Goal: Transaction & Acquisition: Book appointment/travel/reservation

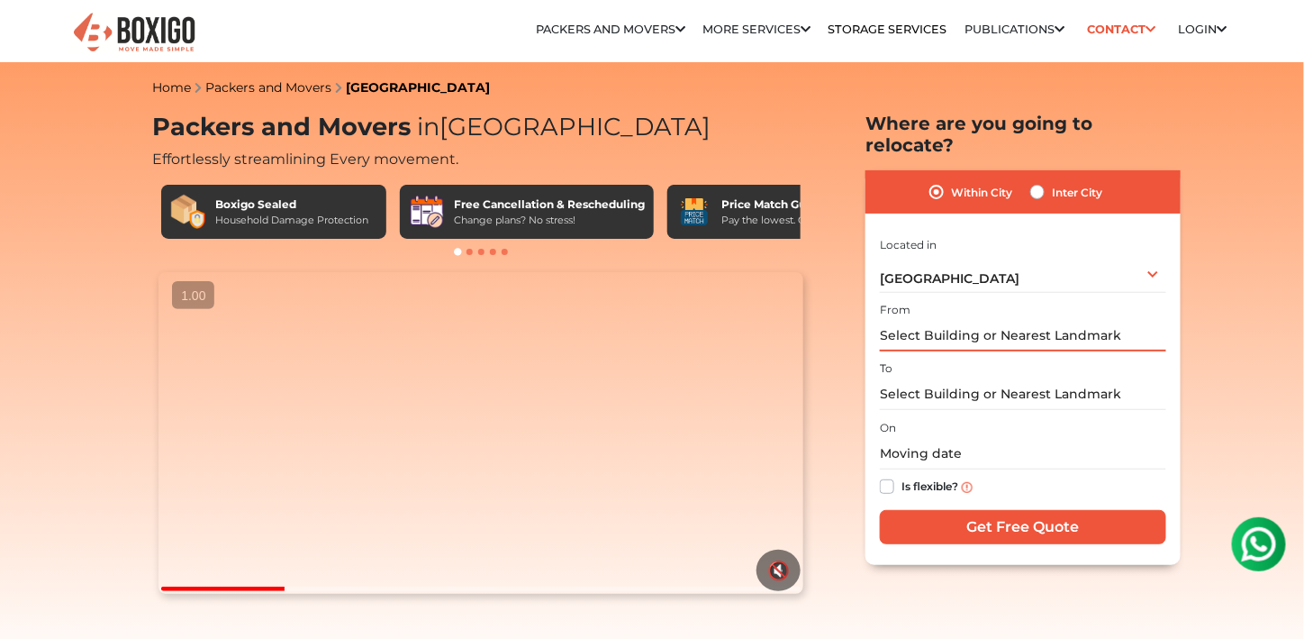
click at [1067, 342] on input "text" at bounding box center [1023, 336] width 286 height 32
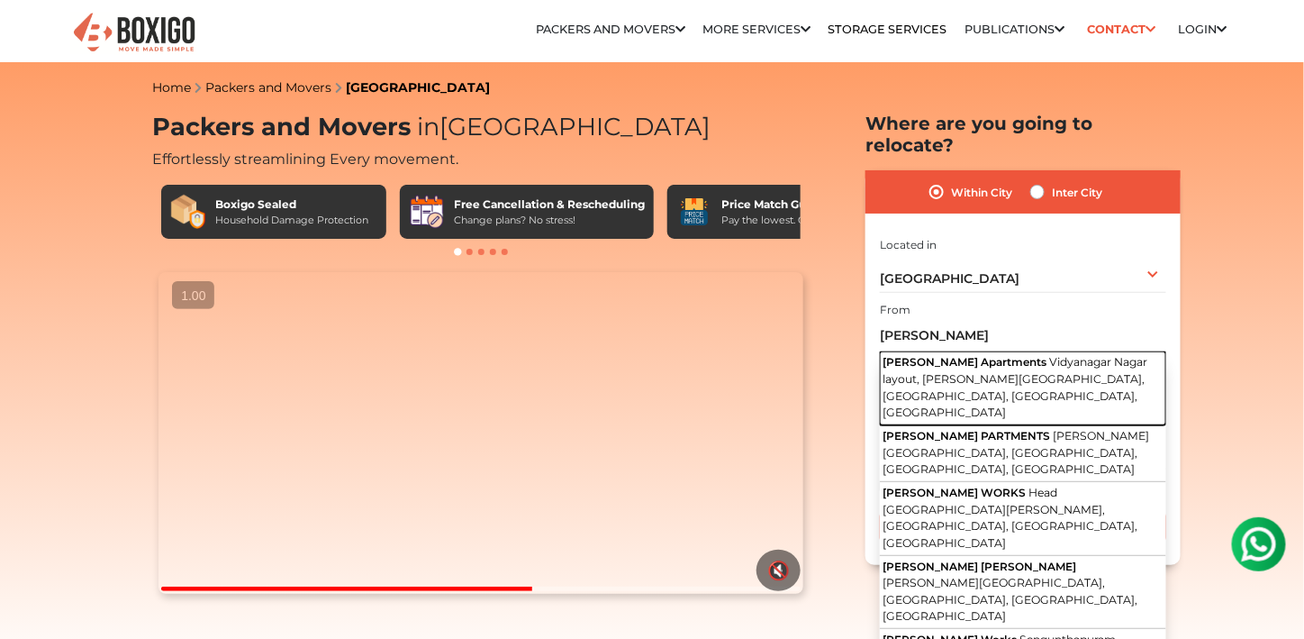
click at [1012, 379] on span "Vidyanagar Nagar layout, [PERSON_NAME][GEOGRAPHIC_DATA], [GEOGRAPHIC_DATA], [GE…" at bounding box center [1015, 387] width 265 height 64
type input "[PERSON_NAME][GEOGRAPHIC_DATA], [GEOGRAPHIC_DATA], [PERSON_NAME][GEOGRAPHIC_DAT…"
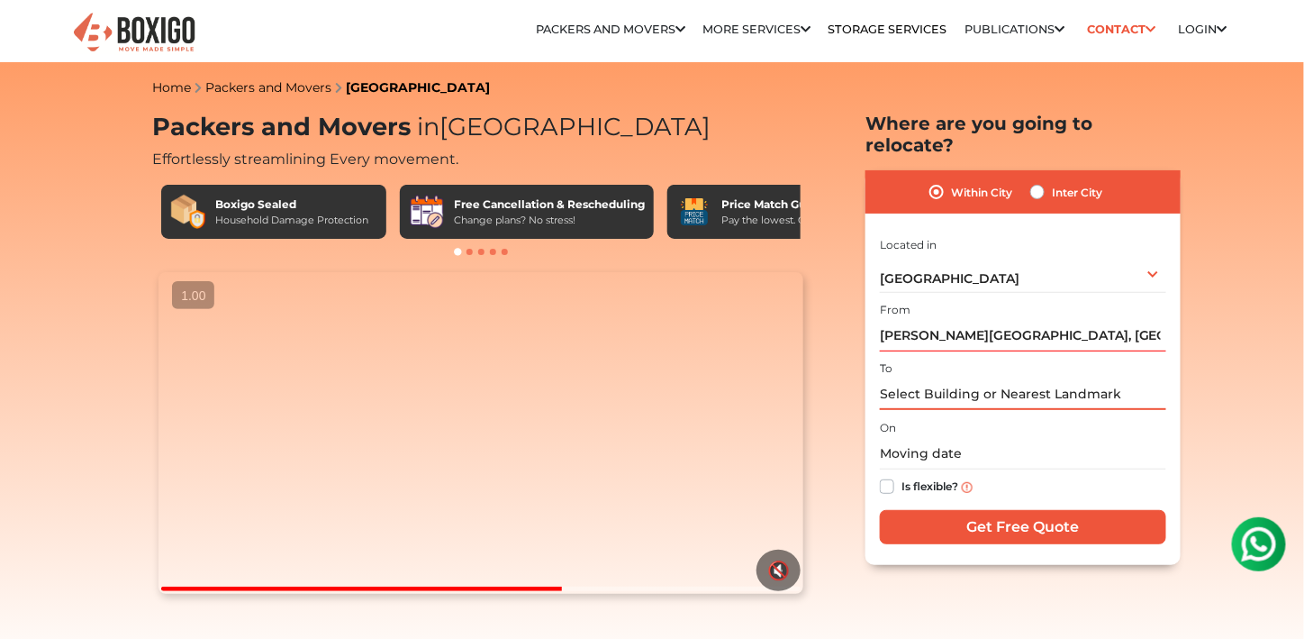
click at [1001, 406] on input "text" at bounding box center [1023, 394] width 286 height 32
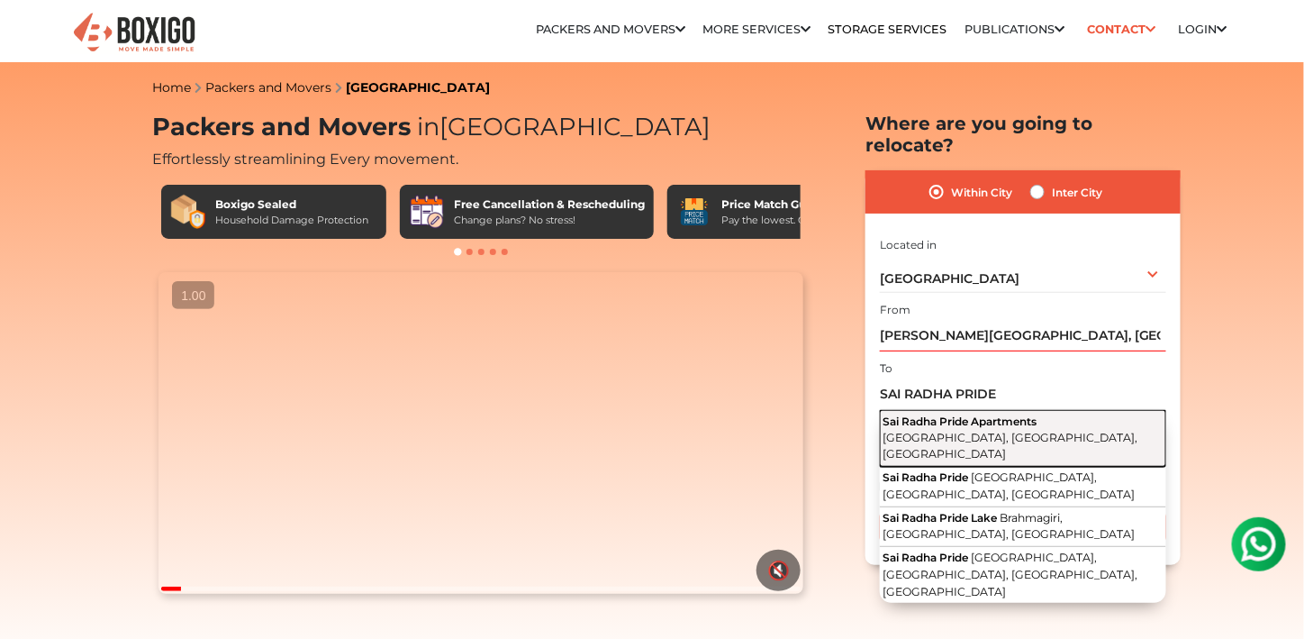
click at [1001, 435] on span "[GEOGRAPHIC_DATA], [GEOGRAPHIC_DATA], [GEOGRAPHIC_DATA]" at bounding box center [1010, 445] width 255 height 31
type input "Sai Radha Pride Apartments, [GEOGRAPHIC_DATA], [GEOGRAPHIC_DATA]"
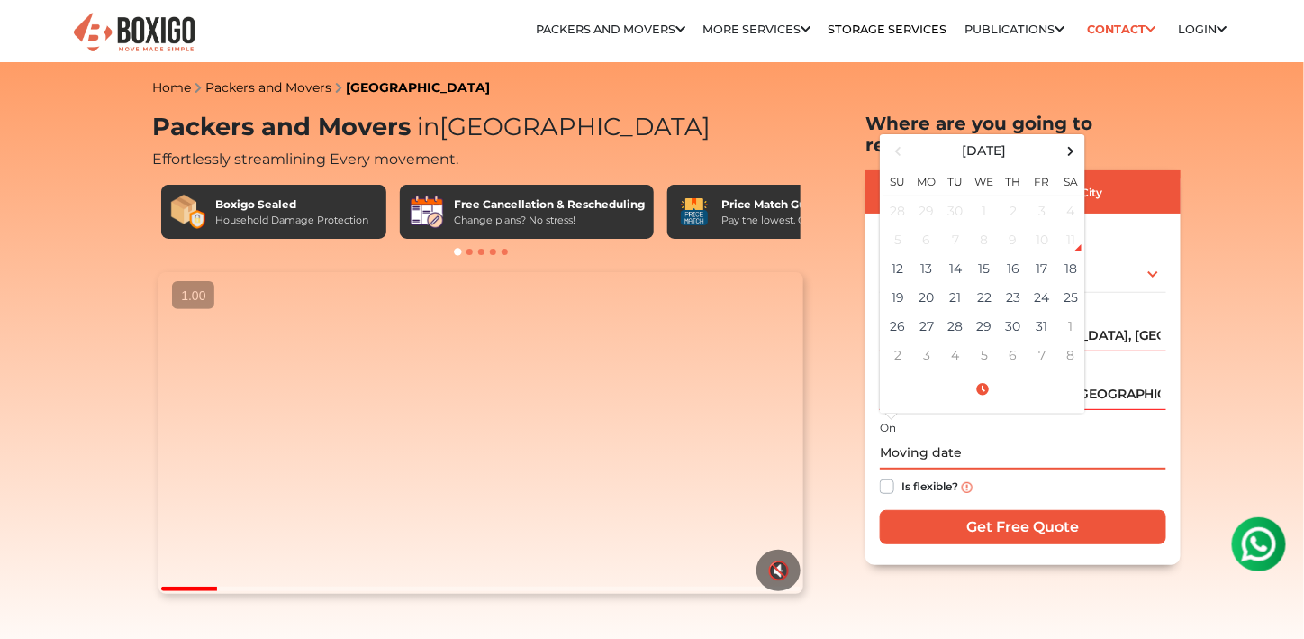
click at [951, 450] on input "text" at bounding box center [1023, 454] width 286 height 32
click at [906, 276] on td "12" at bounding box center [898, 268] width 29 height 29
type input "[DATE] 6:17 PM"
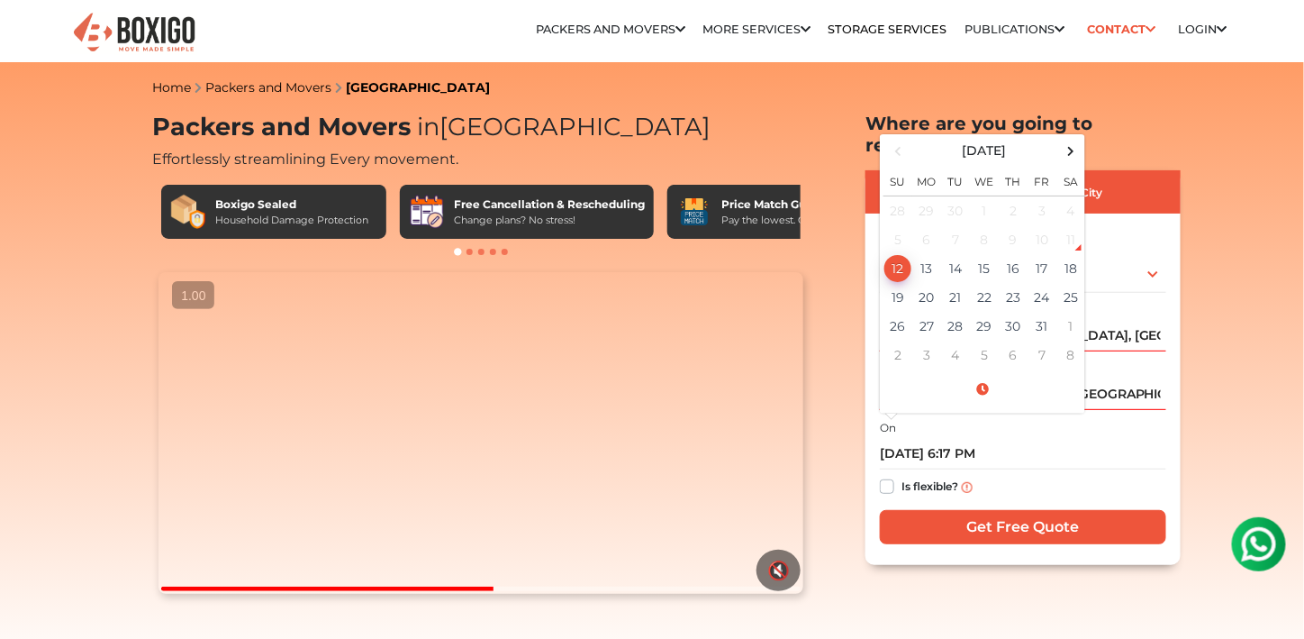
click at [1025, 498] on div "Is flexible?" at bounding box center [1023, 486] width 286 height 35
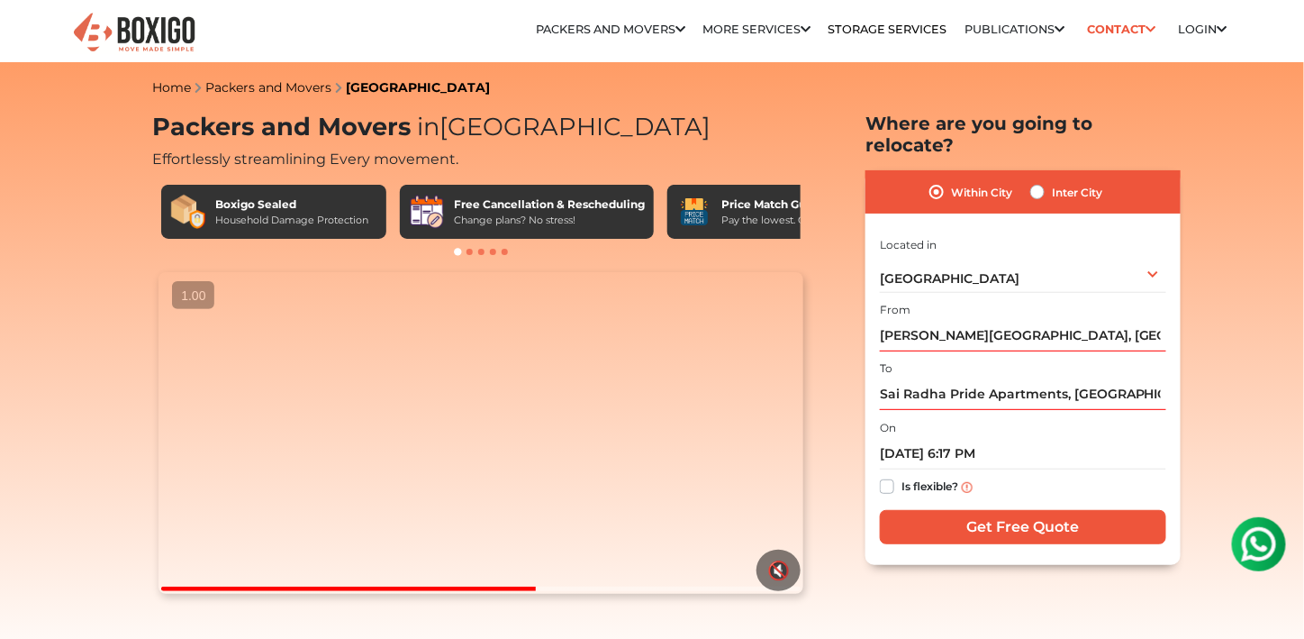
click at [902, 485] on label "Is flexible?" at bounding box center [930, 485] width 57 height 19
click at [886, 485] on input "Is flexible?" at bounding box center [887, 485] width 14 height 18
checkbox input "true"
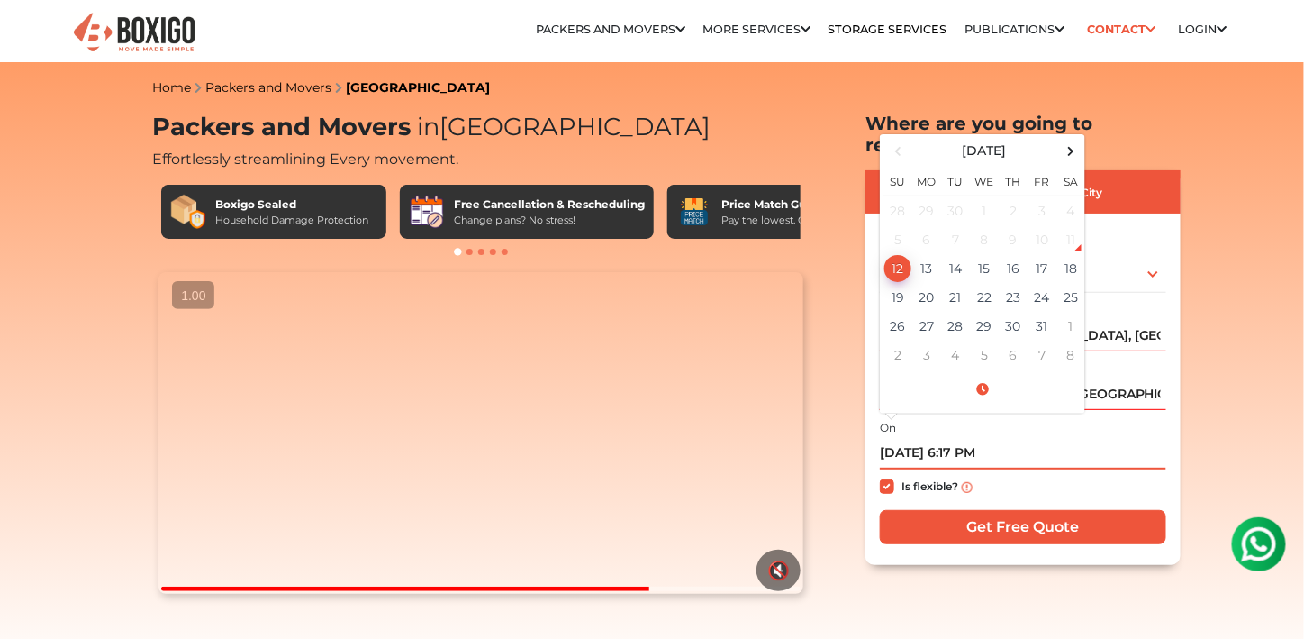
click at [920, 457] on input "[DATE] 6:17 PM" at bounding box center [1023, 454] width 286 height 32
click at [929, 268] on td "13" at bounding box center [926, 268] width 29 height 29
type input "[DATE] 6:17 PM"
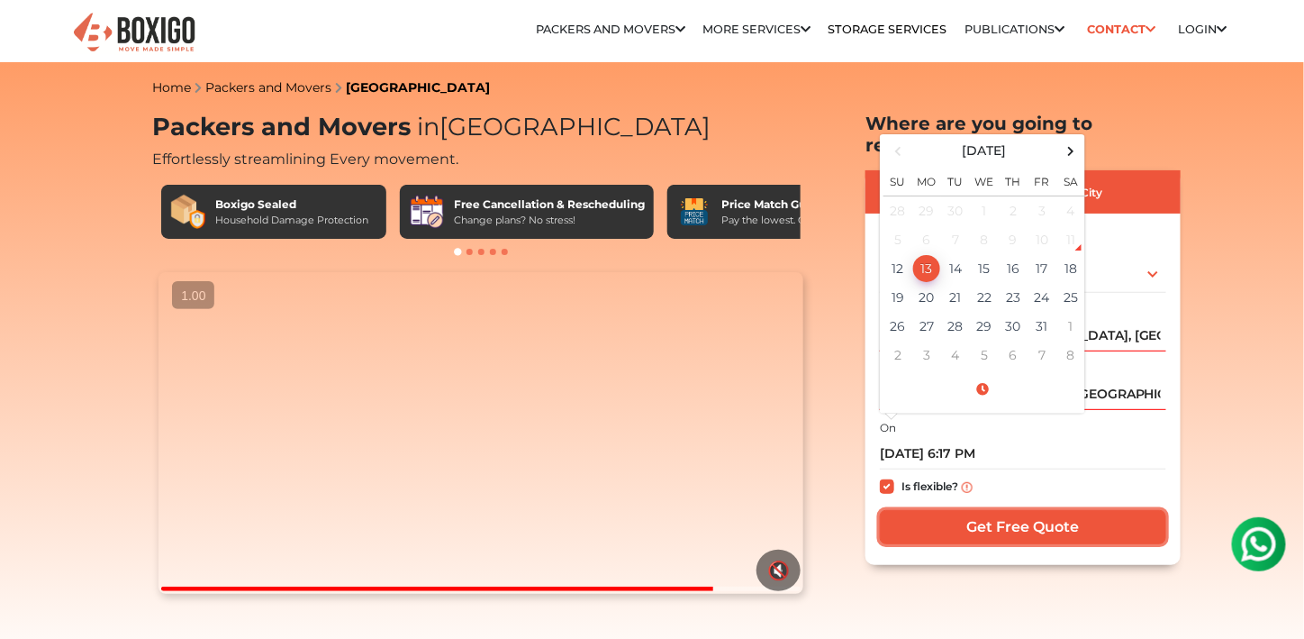
click at [1008, 534] on input "Get Free Quote" at bounding box center [1023, 527] width 286 height 34
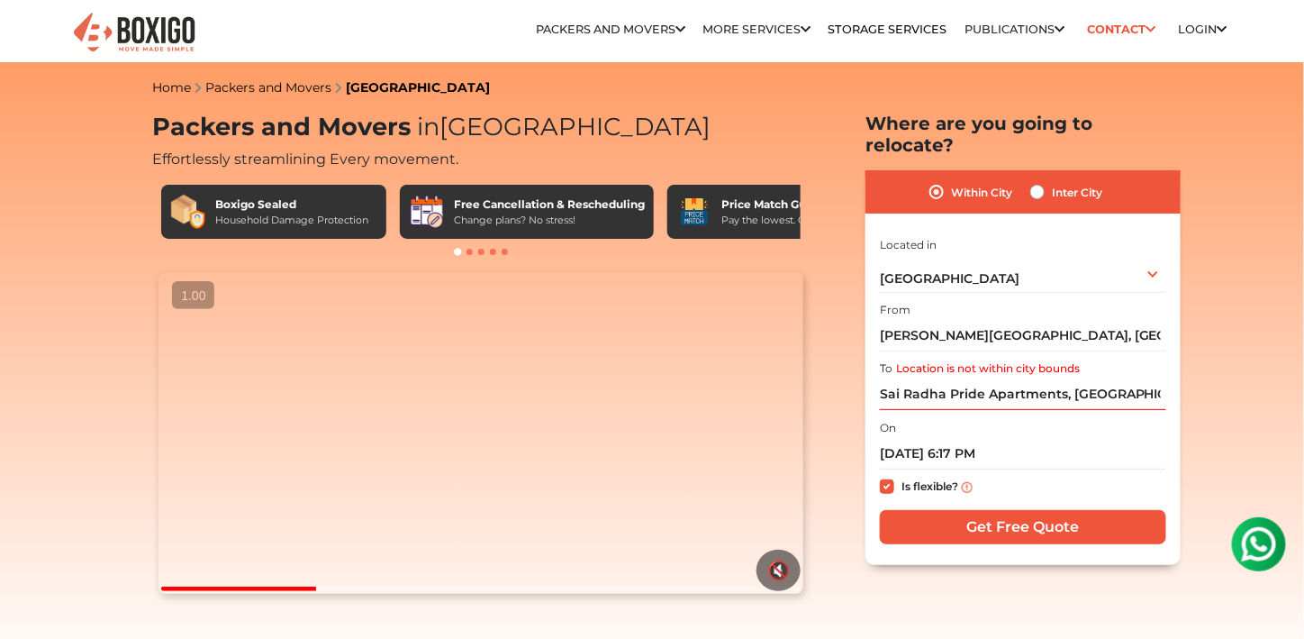
click at [1052, 187] on label "Inter City" at bounding box center [1077, 192] width 50 height 22
click at [1038, 187] on input "Inter City" at bounding box center [1037, 190] width 14 height 18
radio input "true"
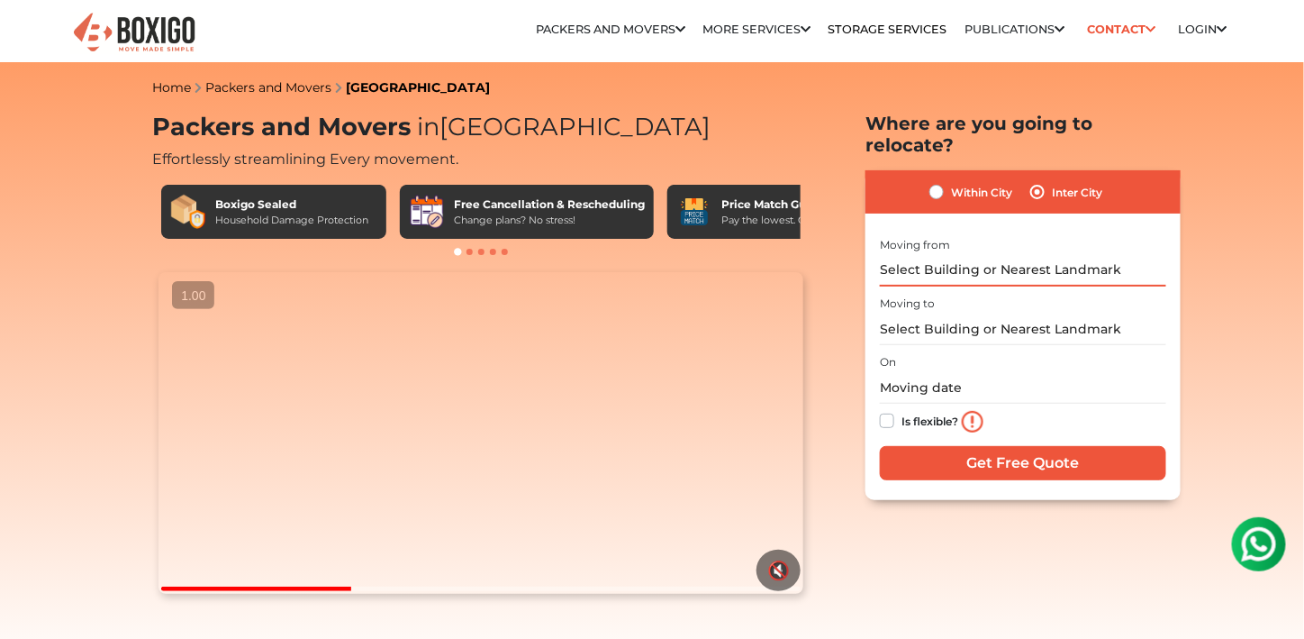
click at [1009, 278] on input "text" at bounding box center [1023, 271] width 286 height 32
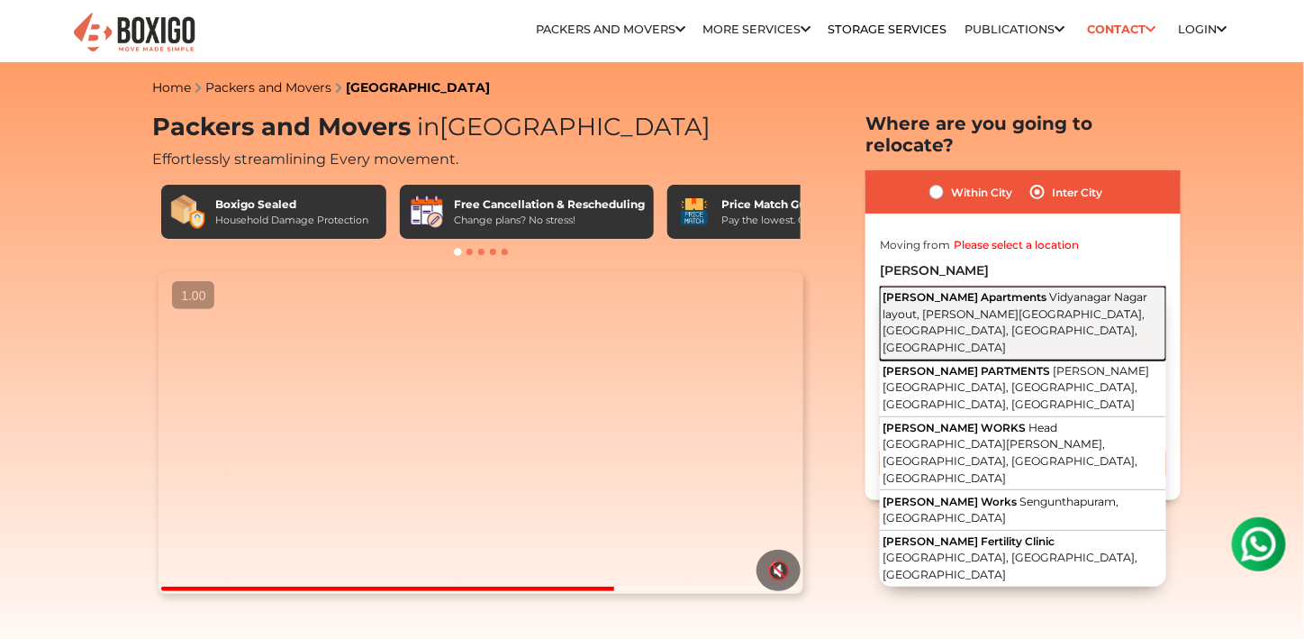
click at [982, 310] on span "Vidyanagar Nagar layout, [PERSON_NAME][GEOGRAPHIC_DATA], [GEOGRAPHIC_DATA], [GE…" at bounding box center [1015, 322] width 265 height 64
type input "[PERSON_NAME][GEOGRAPHIC_DATA], [GEOGRAPHIC_DATA], [PERSON_NAME][GEOGRAPHIC_DAT…"
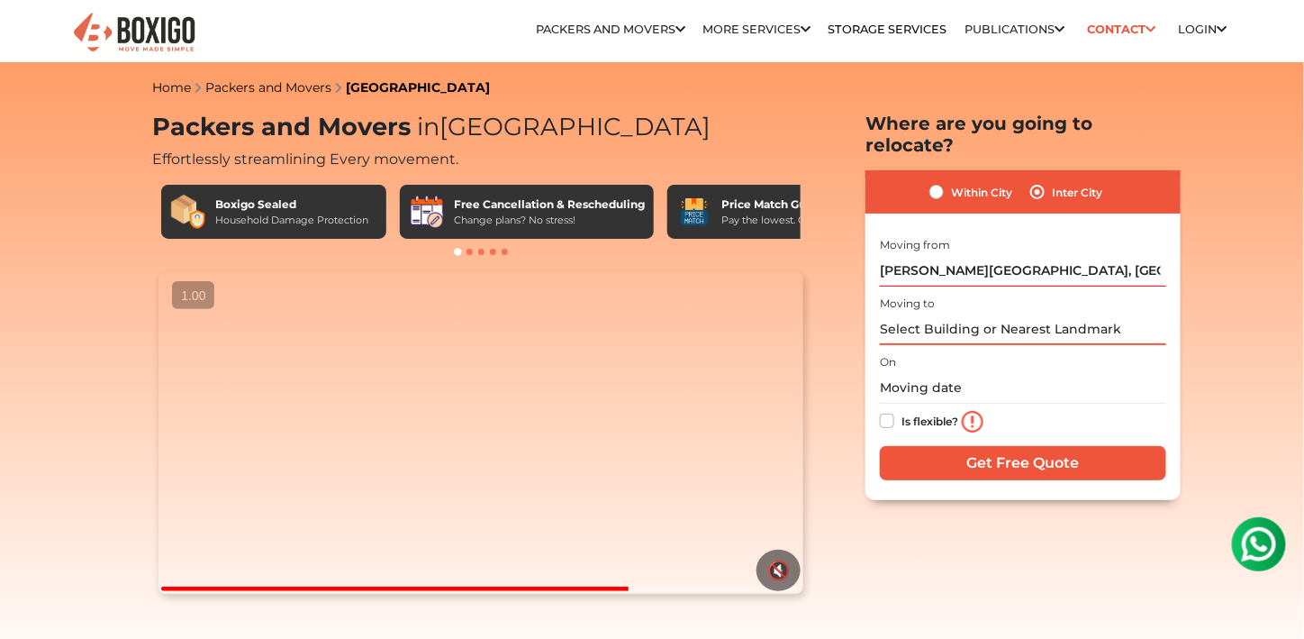
click at [969, 339] on input "text" at bounding box center [1023, 329] width 286 height 32
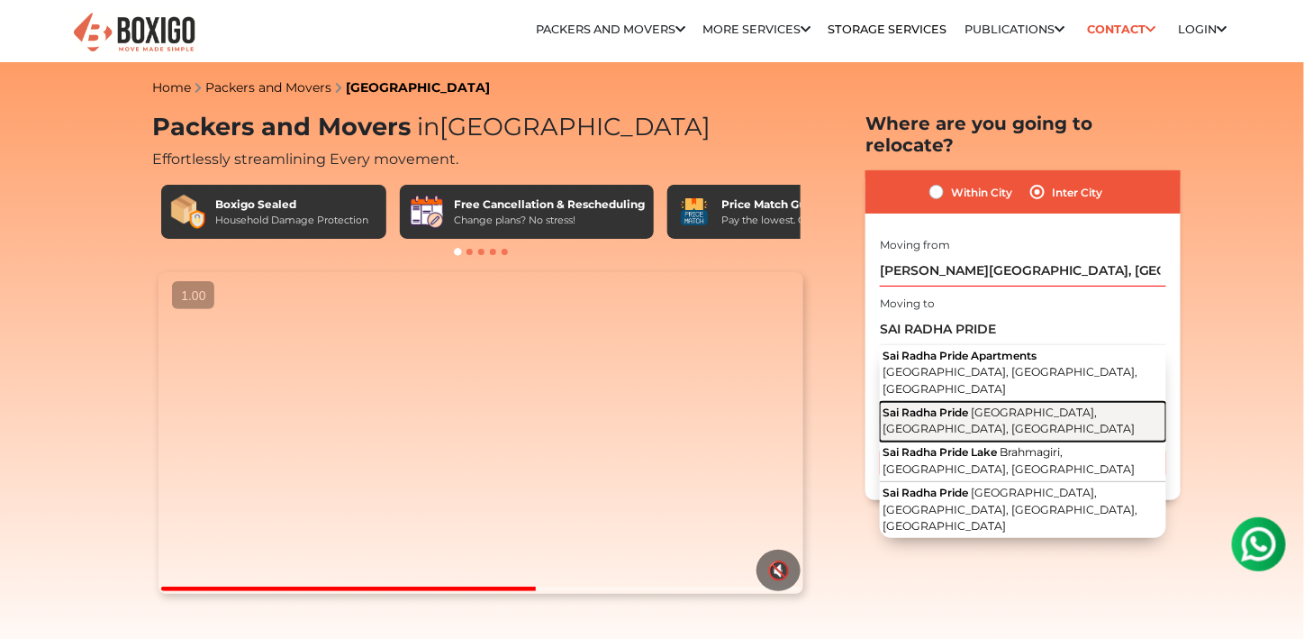
click at [1009, 407] on button "Sai Radha Pride Convent Road, [GEOGRAPHIC_DATA], [GEOGRAPHIC_DATA], [GEOGRAPHIC…" at bounding box center [1023, 422] width 286 height 41
type input "Sai Radha Pride, [GEOGRAPHIC_DATA], [GEOGRAPHIC_DATA], [GEOGRAPHIC_DATA]"
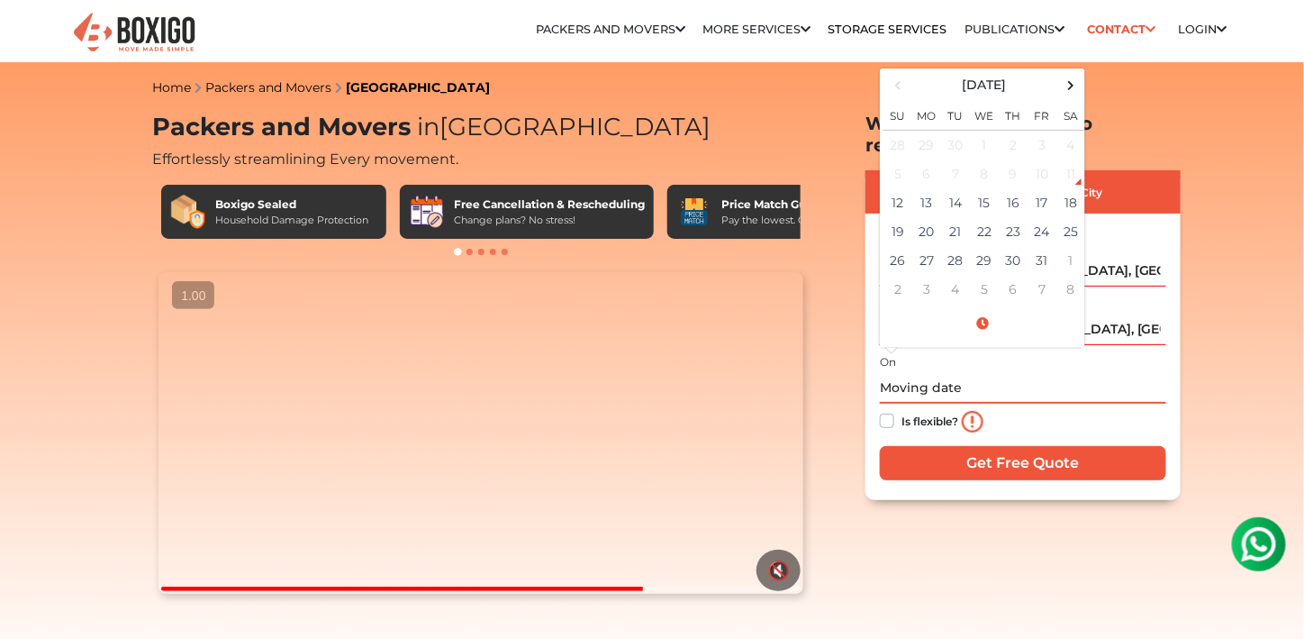
click at [908, 388] on input "text" at bounding box center [1023, 388] width 286 height 32
click at [925, 204] on td "13" at bounding box center [926, 202] width 29 height 29
type input "[DATE] 12:00 AM"
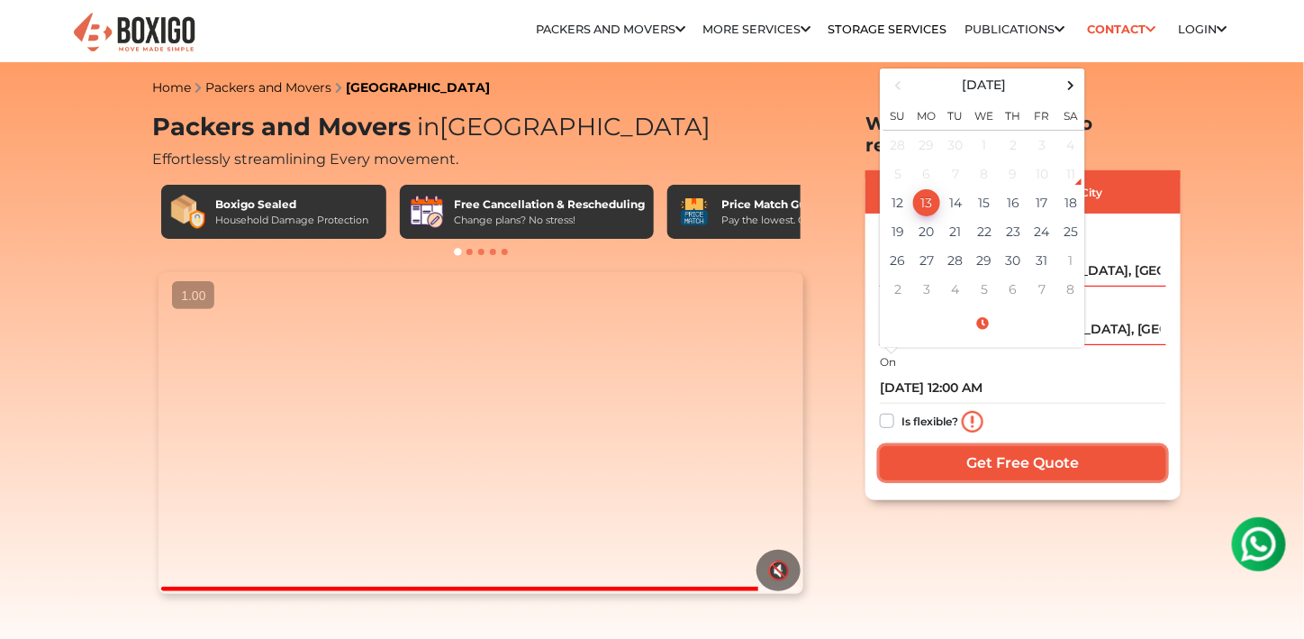
click at [948, 472] on input "Get Free Quote" at bounding box center [1023, 463] width 286 height 34
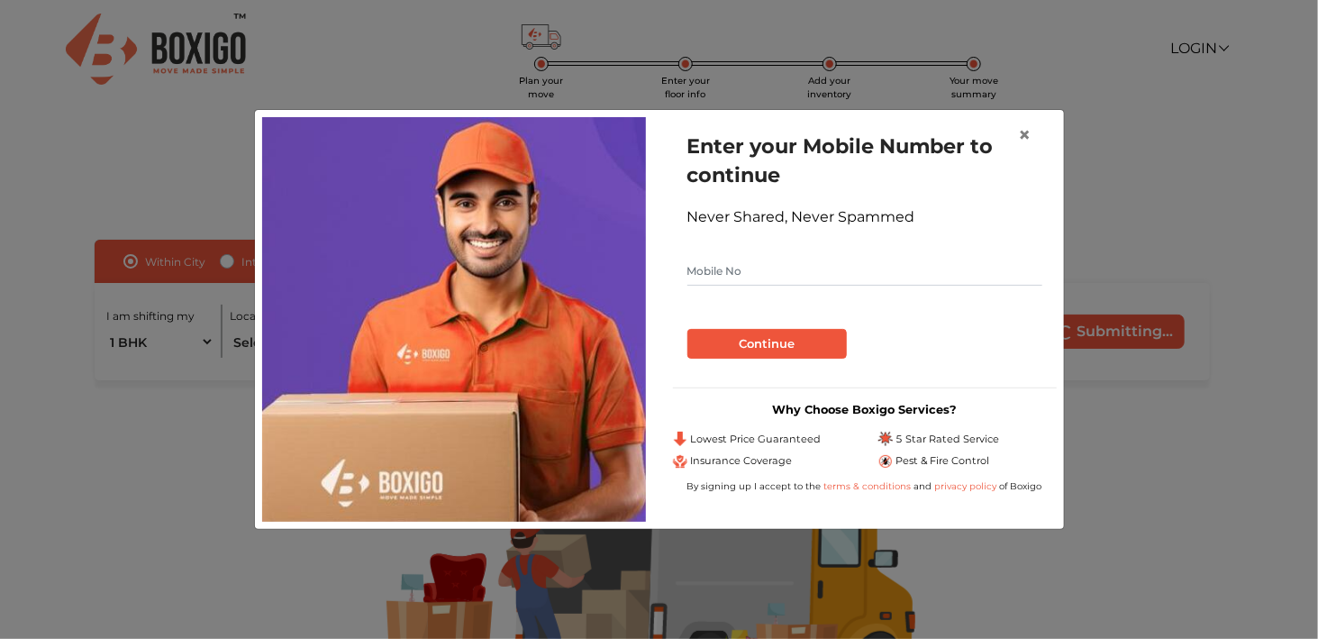
click at [865, 282] on input "text" at bounding box center [864, 271] width 355 height 29
type input "7483308219"
click at [789, 339] on button "Continue" at bounding box center [766, 344] width 159 height 31
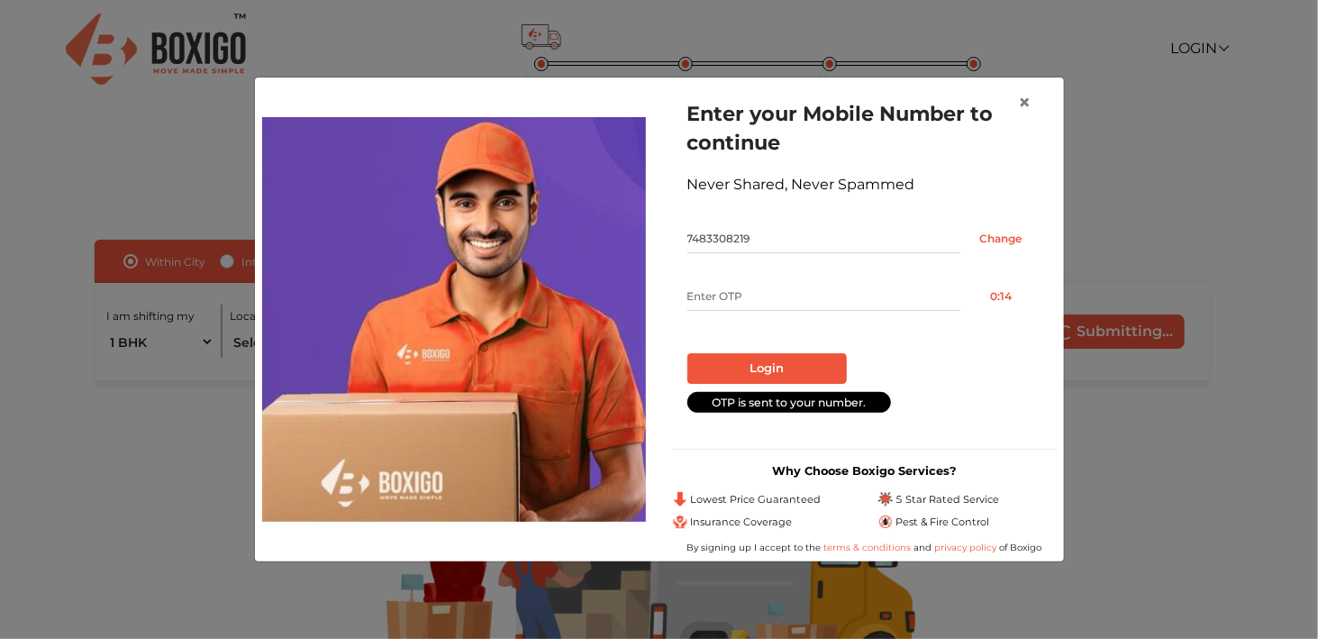
click at [935, 290] on input "text" at bounding box center [823, 296] width 273 height 29
type input "3953"
click at [779, 371] on button "Login" at bounding box center [766, 368] width 159 height 31
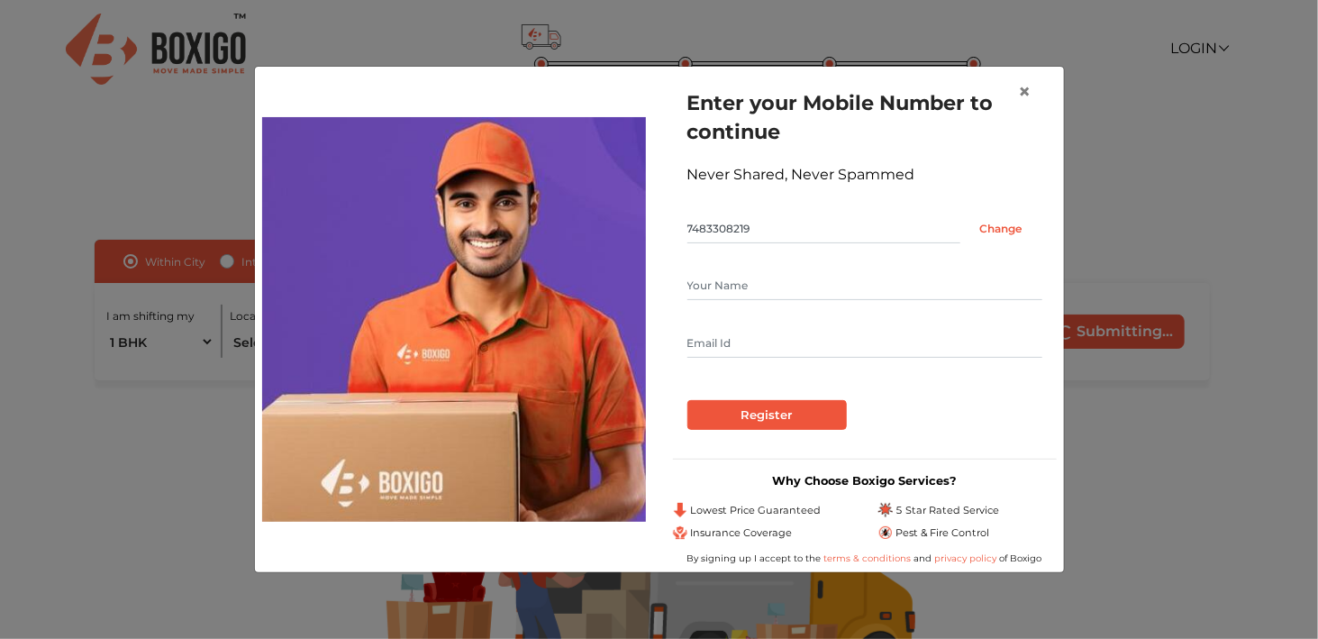
click at [794, 432] on div "Enter your Mobile Number to continue Never Shared, Never Spammed 7483308219 Cha…" at bounding box center [865, 259] width 384 height 370
click at [795, 418] on input "Register" at bounding box center [766, 415] width 159 height 31
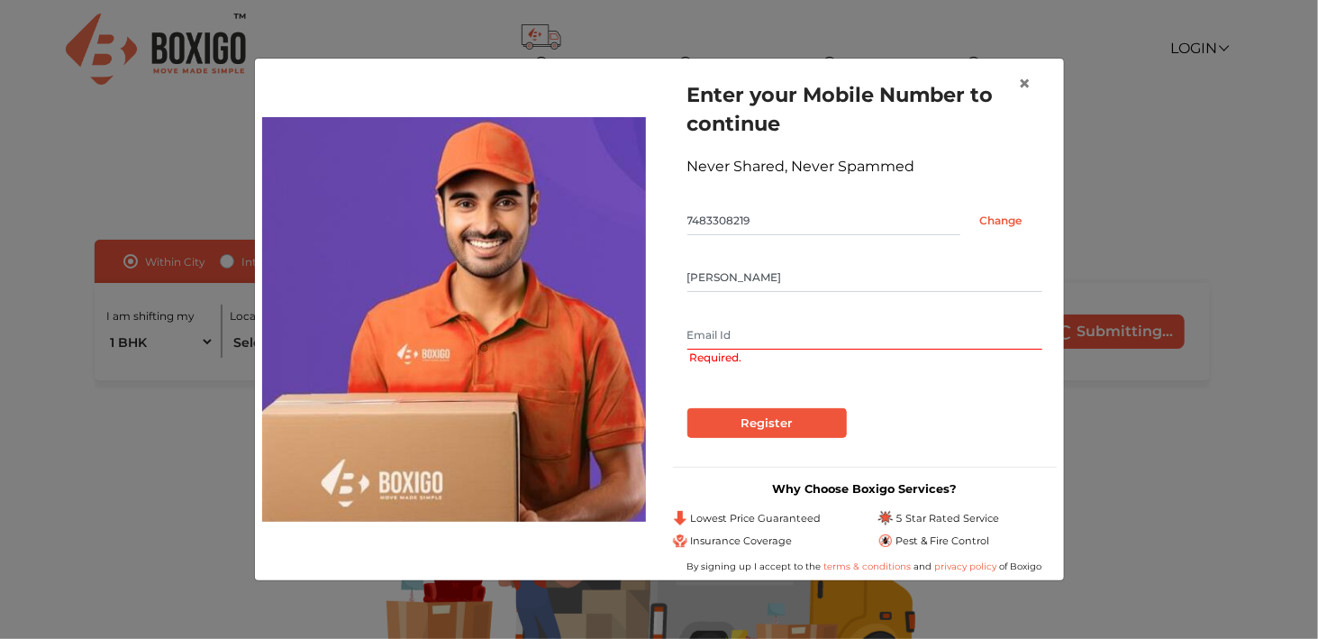
type input "UTTAM"
click at [778, 342] on input "text" at bounding box center [864, 335] width 355 height 29
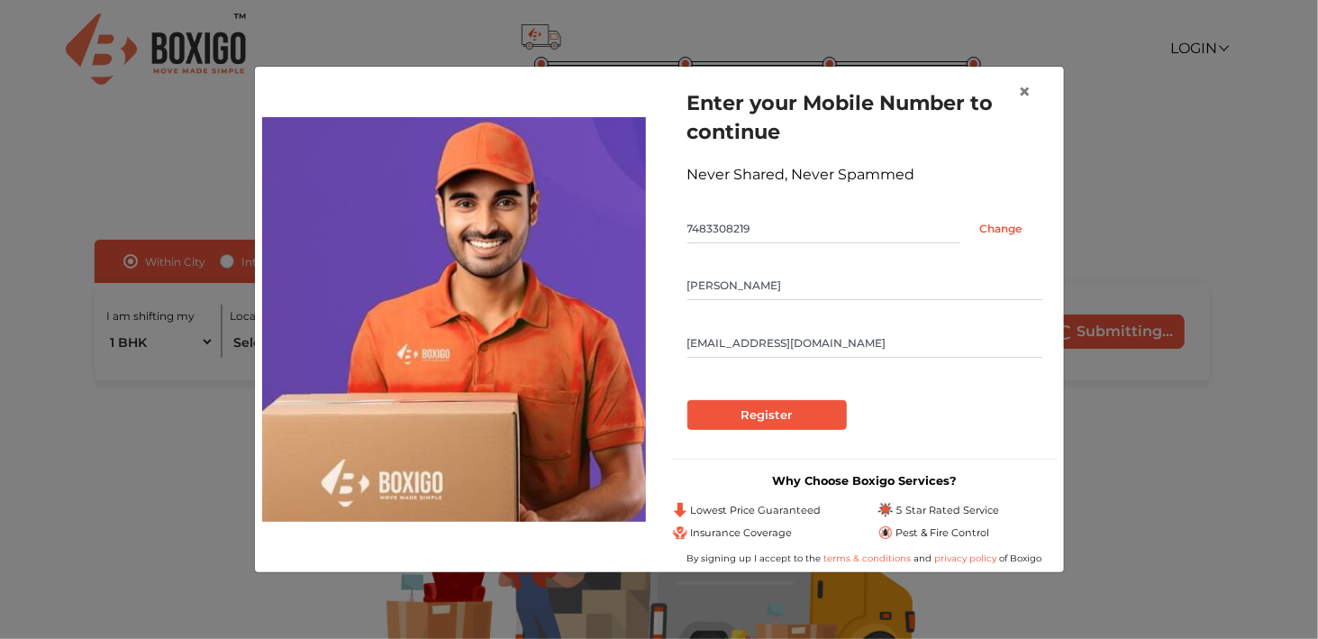
type input "LORDDBOLTON506@GMAIL.COM"
click at [749, 416] on input "Register" at bounding box center [766, 415] width 159 height 31
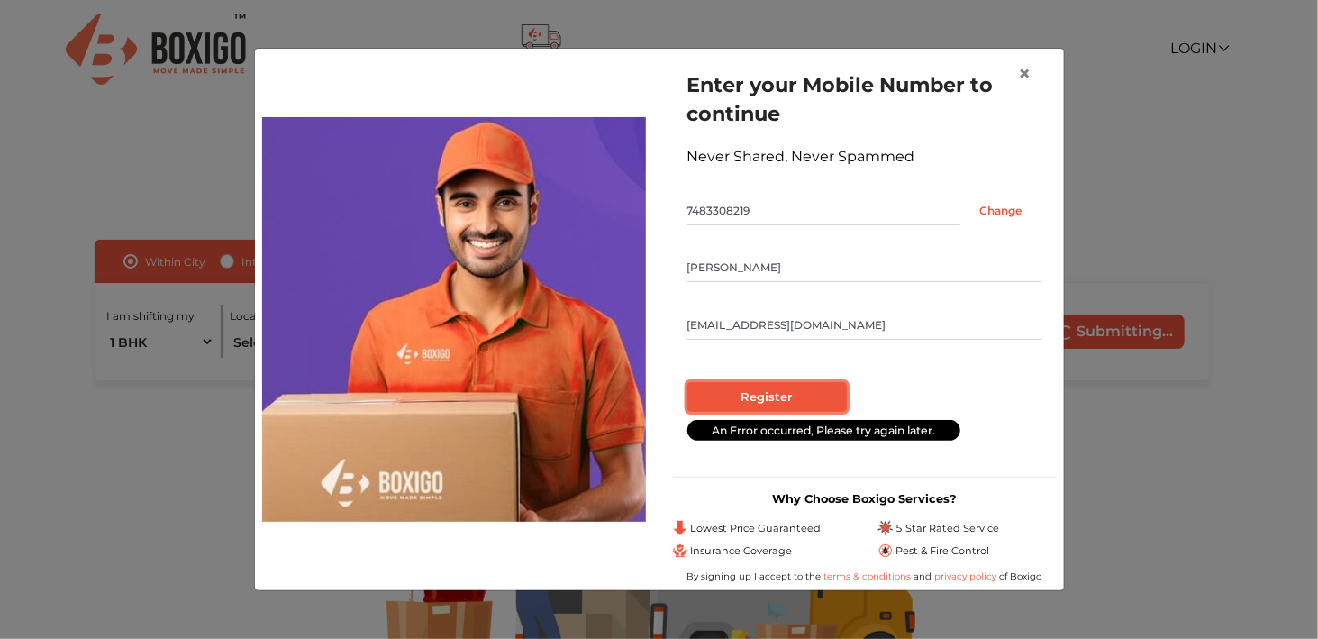
click at [767, 396] on input "Register" at bounding box center [766, 397] width 159 height 31
radio input "false"
radio input "true"
